Goal: Navigation & Orientation: Find specific page/section

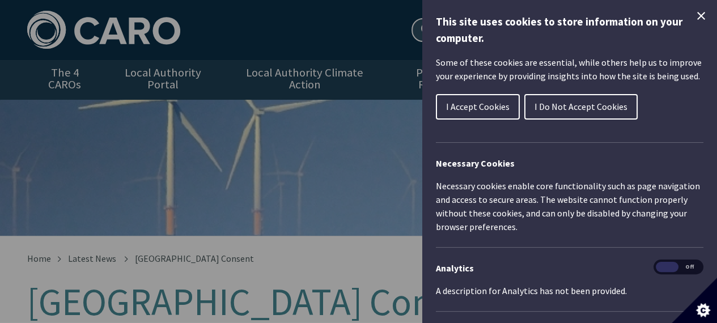
click at [481, 105] on span "I Accept Cookies" at bounding box center [478, 106] width 64 height 11
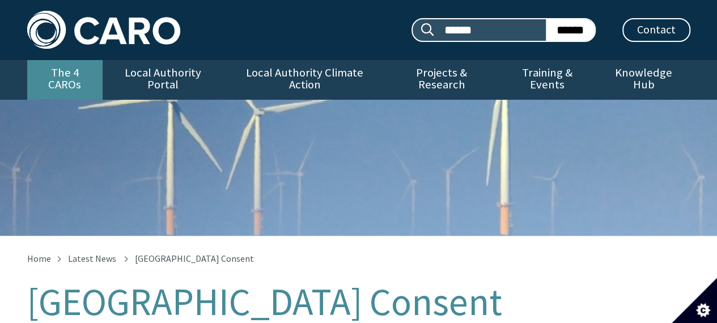
click at [56, 73] on link "The 4 CAROs" at bounding box center [64, 80] width 75 height 40
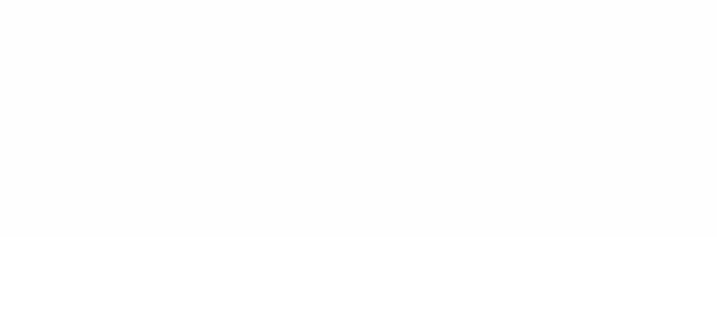
type input "******"
